Goal: Find specific page/section: Find specific page/section

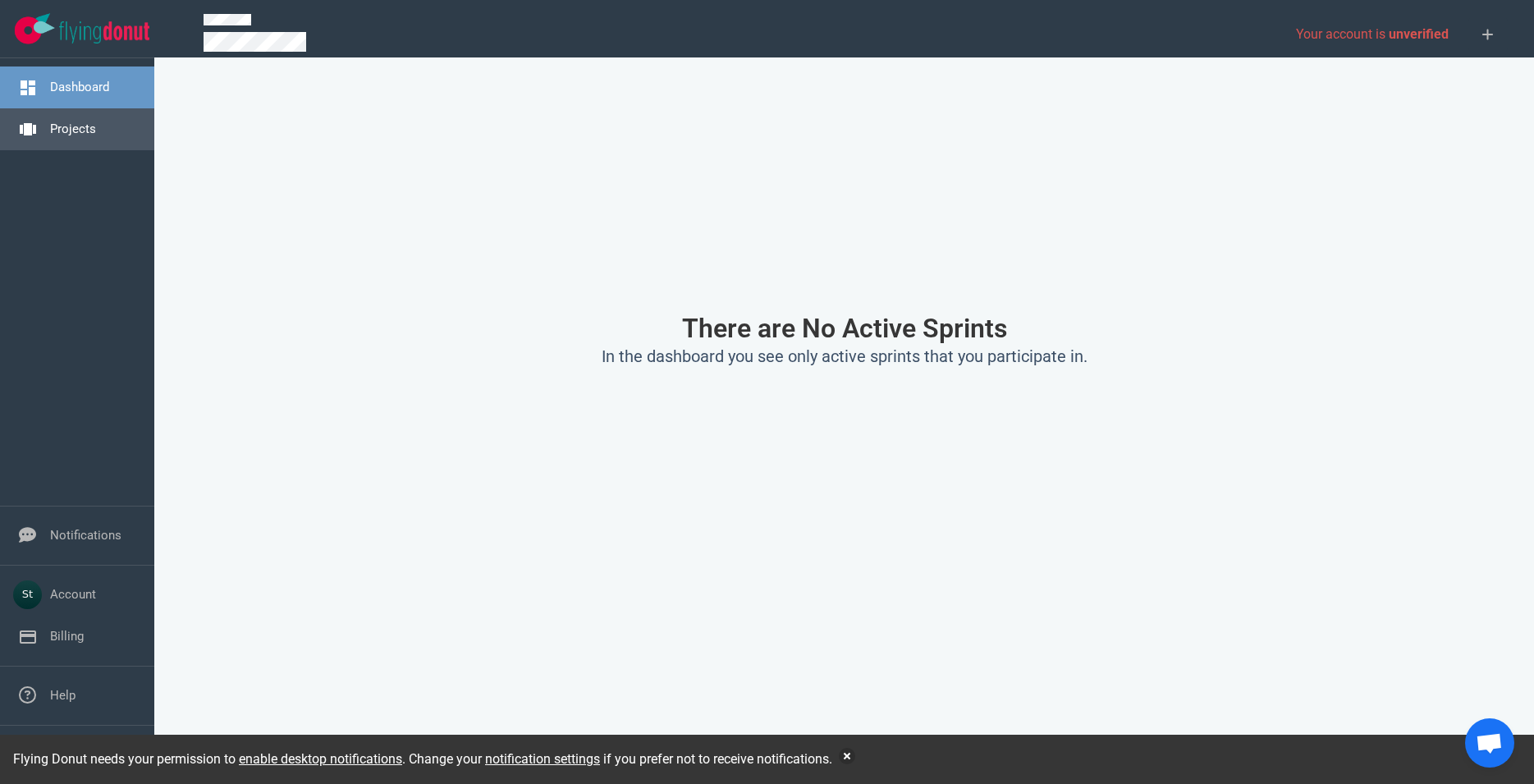
click at [96, 132] on link "Projects" at bounding box center [73, 129] width 46 height 15
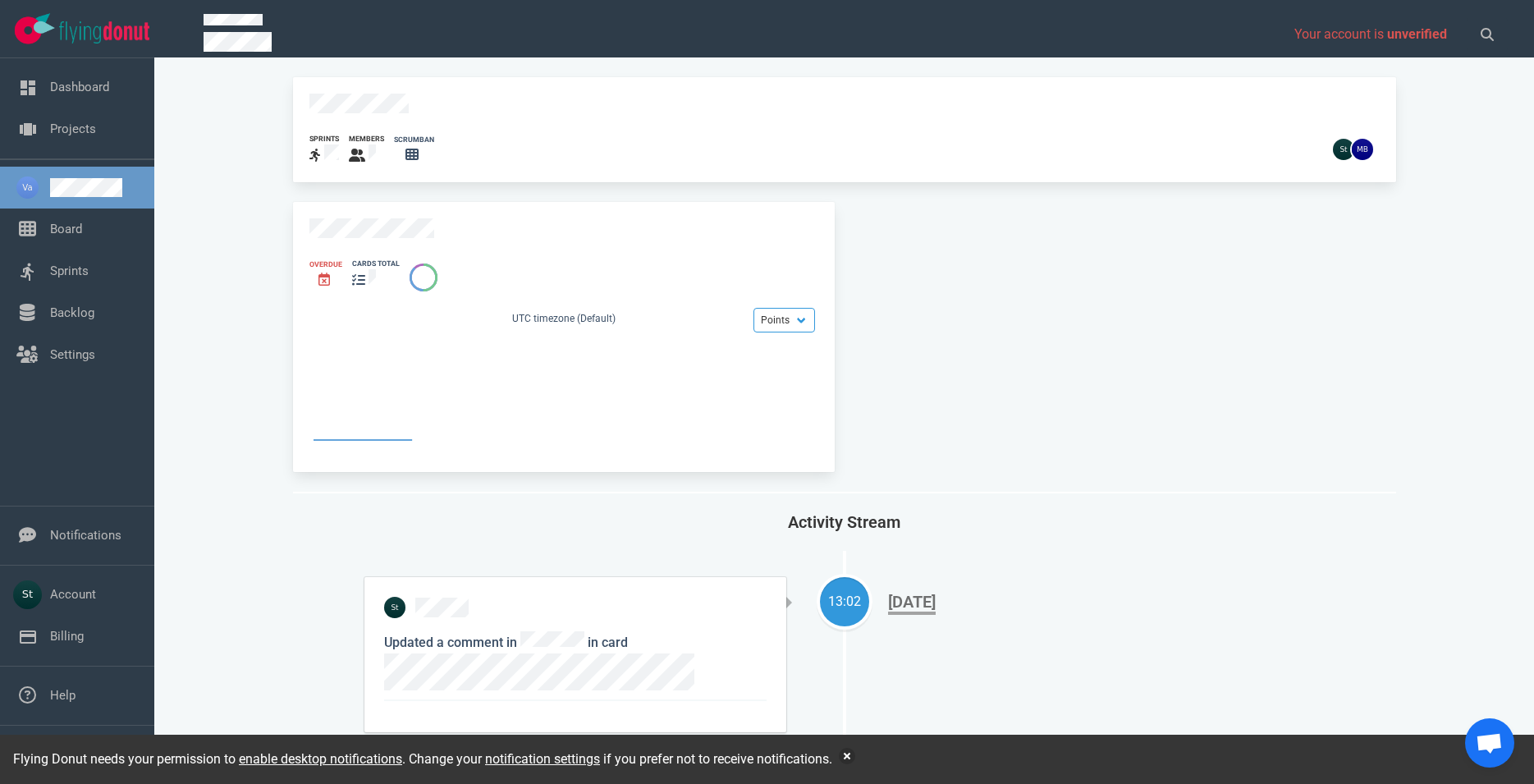
click at [297, 212] on div "Overdue cards total Points Hours UTC timezone (Default)" at bounding box center [563, 337] width 542 height 270
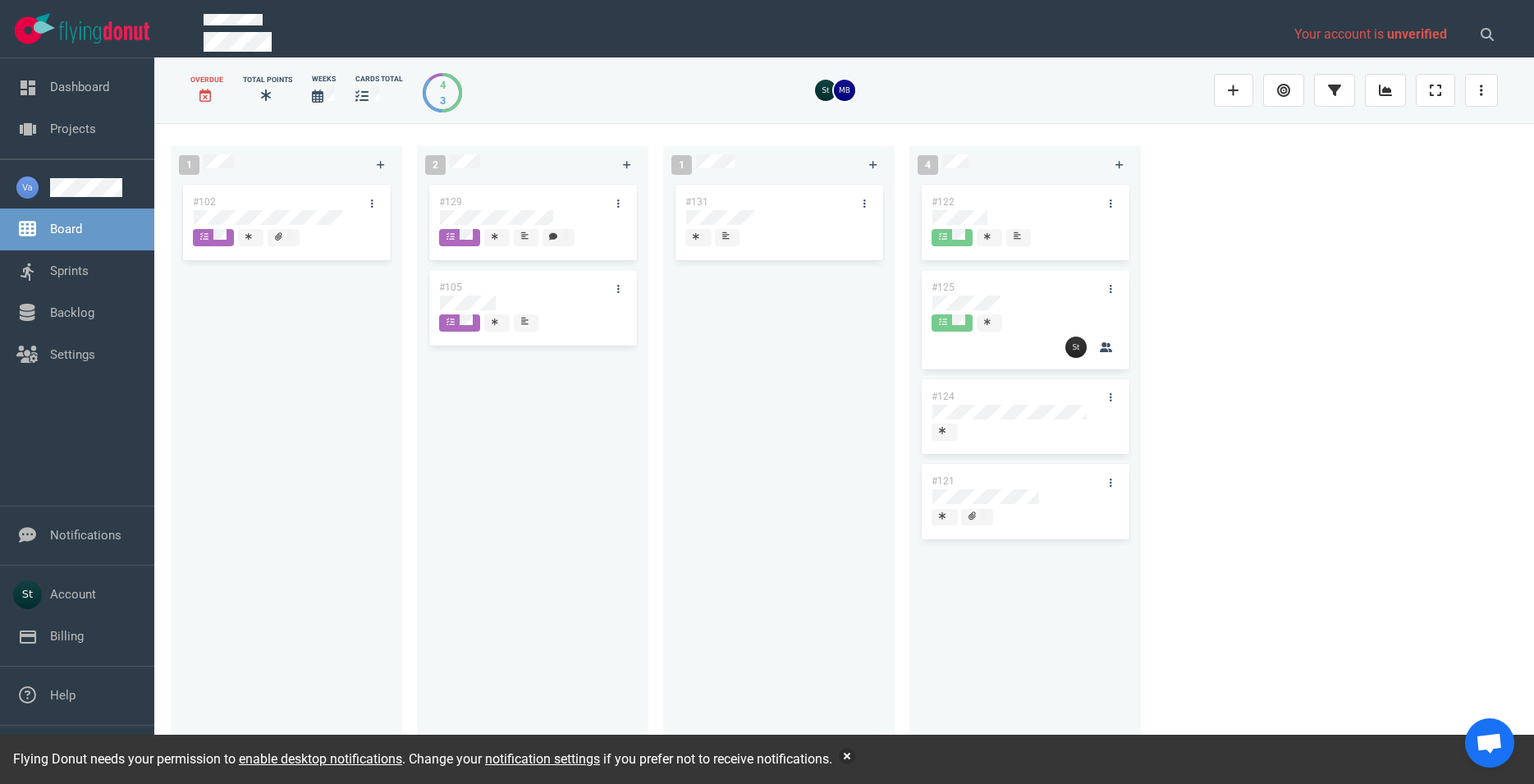
click at [409, 13] on div at bounding box center [739, 35] width 1091 height 62
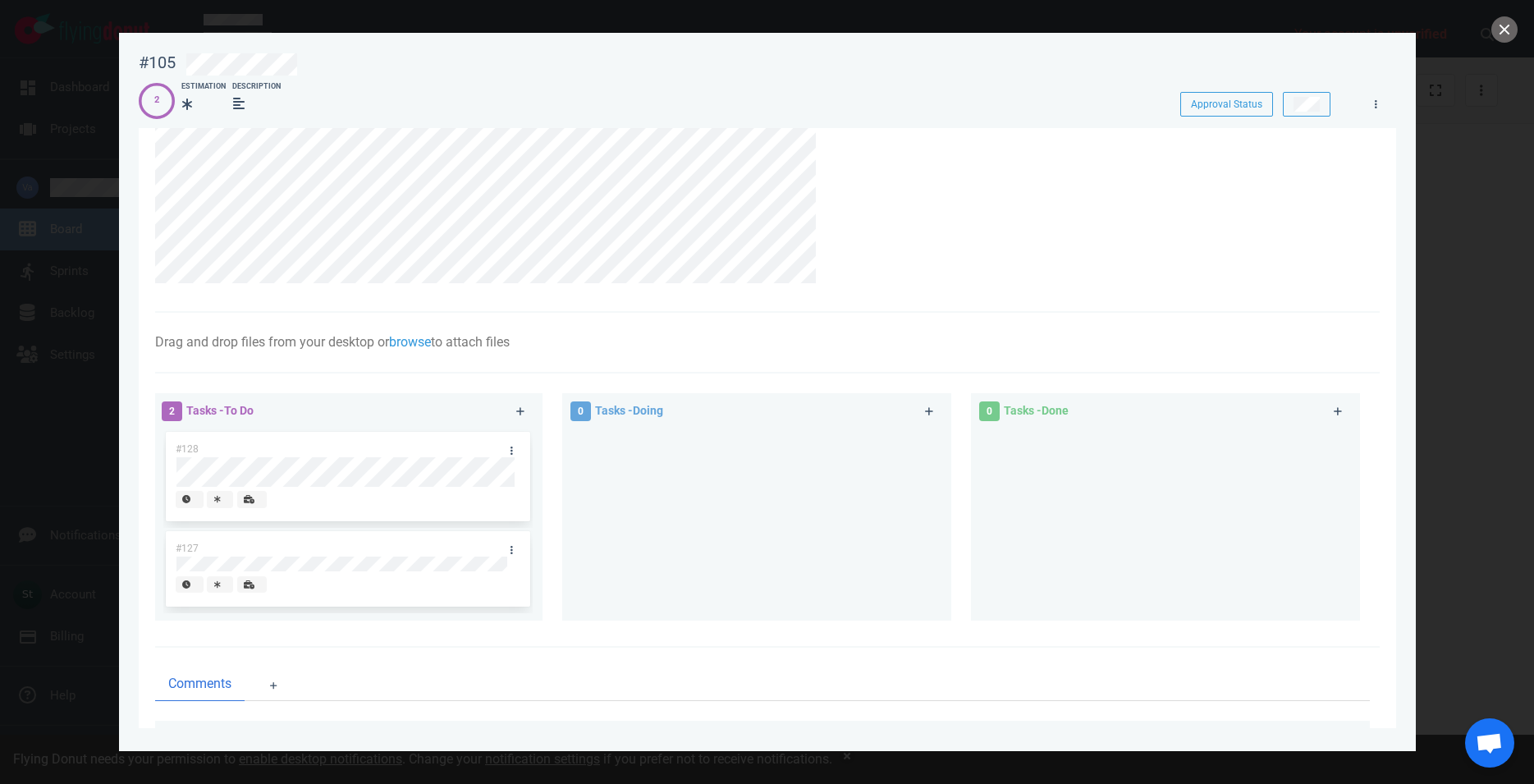
scroll to position [187, 0]
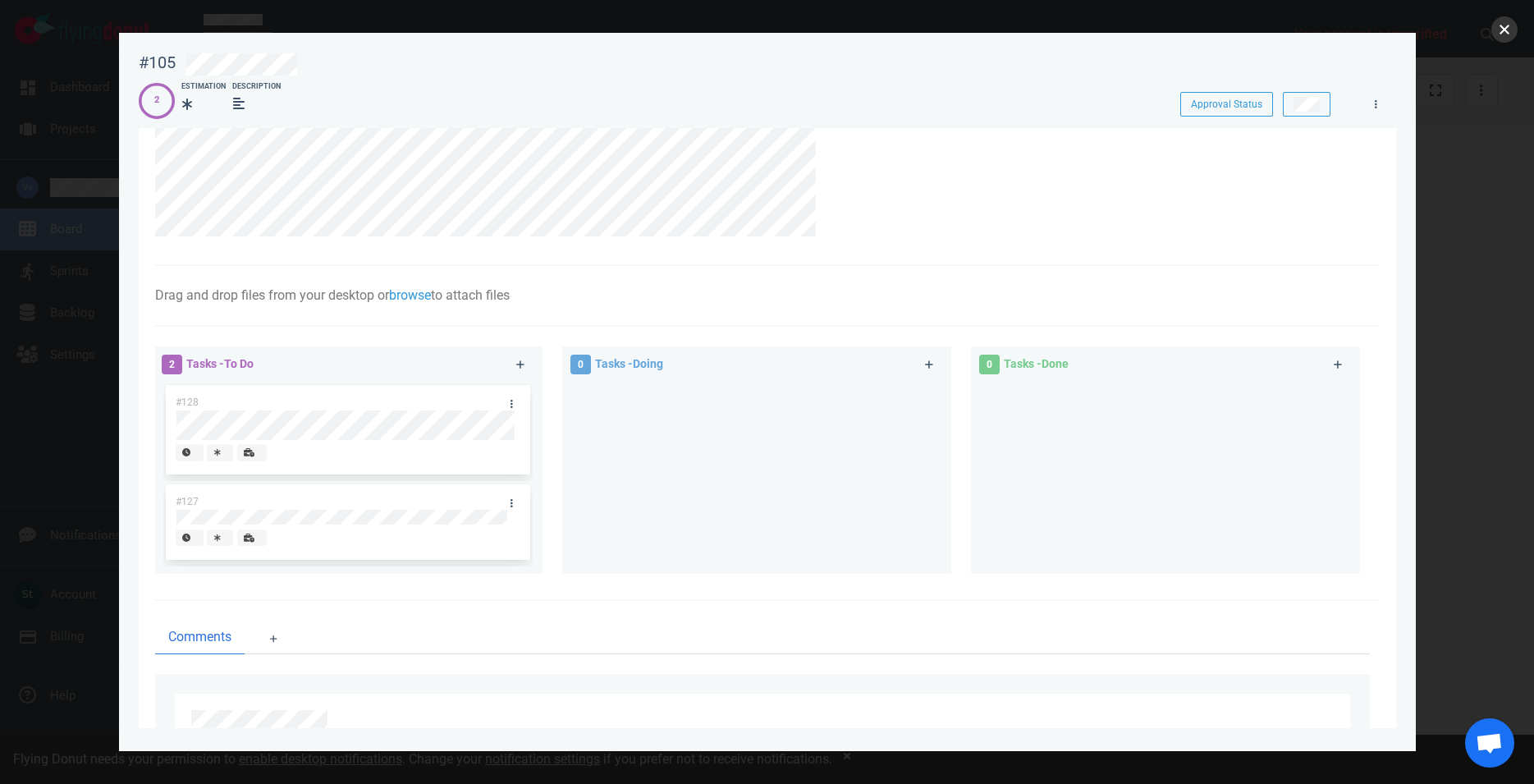
click at [1513, 32] on button "close" at bounding box center [1504, 29] width 26 height 26
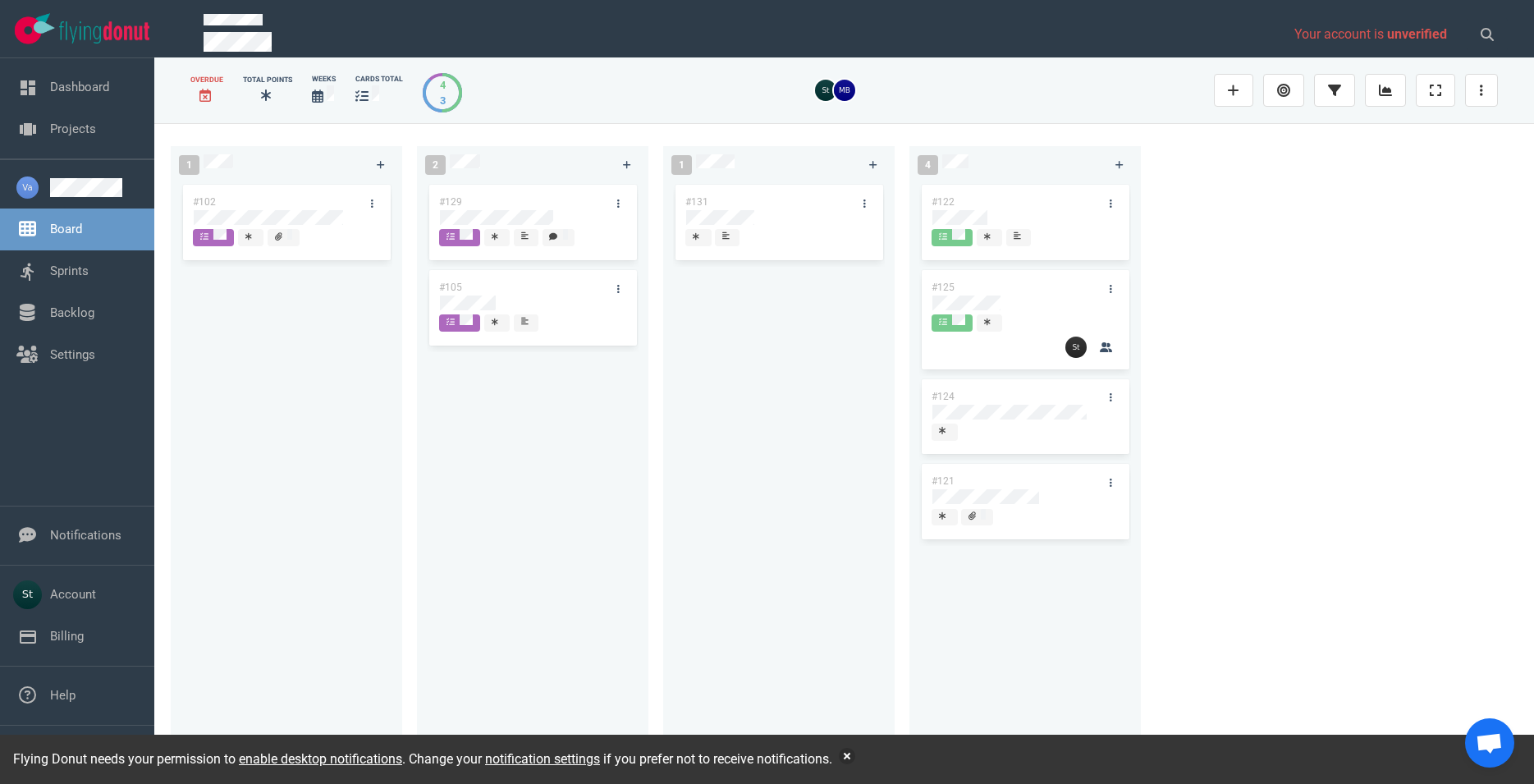
click at [553, 240] on icon at bounding box center [553, 235] width 8 height 8
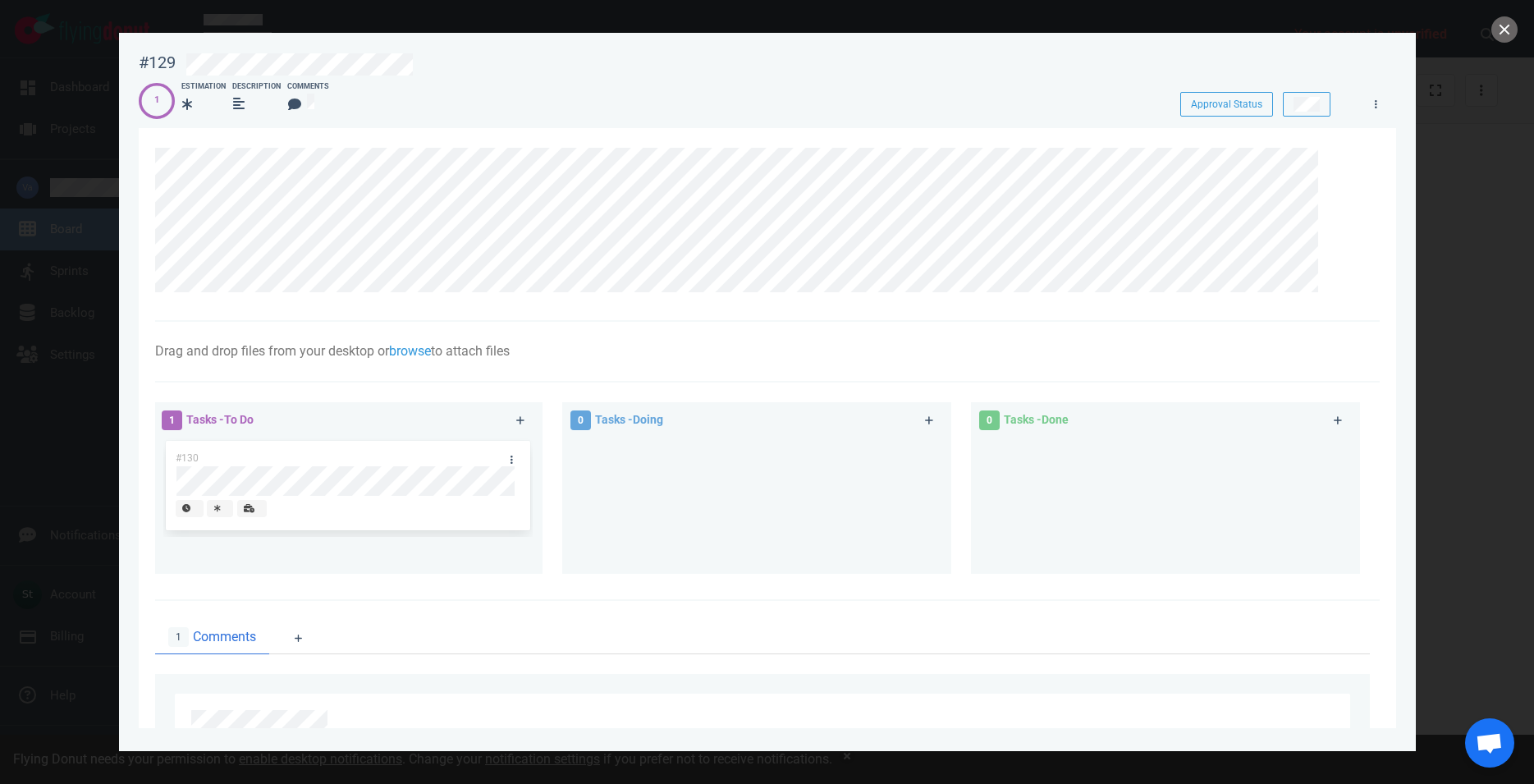
click at [1472, 220] on div at bounding box center [767, 392] width 1534 height 784
click at [1513, 26] on button "close" at bounding box center [1504, 29] width 26 height 26
